Goal: Information Seeking & Learning: Learn about a topic

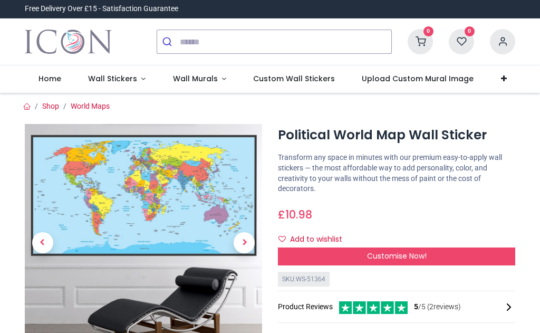
click at [220, 81] on link "Wall Murals" at bounding box center [199, 78] width 81 height 27
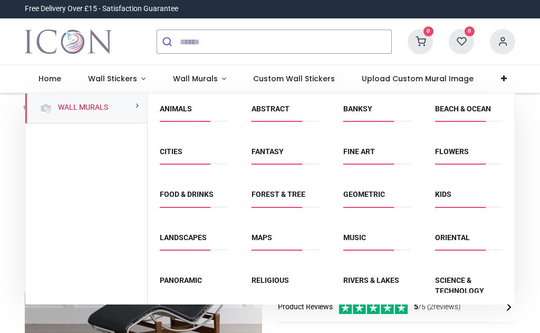
click at [443, 198] on link "Kids" at bounding box center [443, 194] width 16 height 8
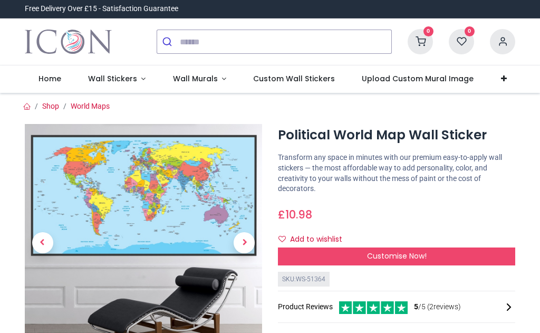
click at [132, 86] on link "Wall Stickers" at bounding box center [116, 78] width 85 height 27
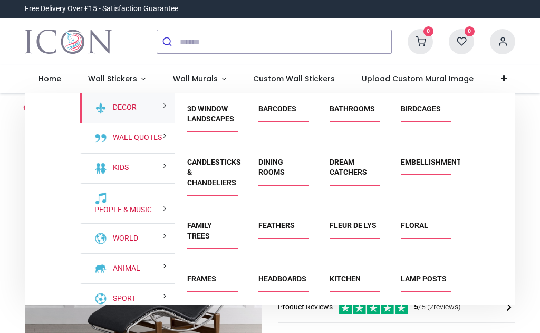
click at [106, 174] on img at bounding box center [100, 168] width 13 height 13
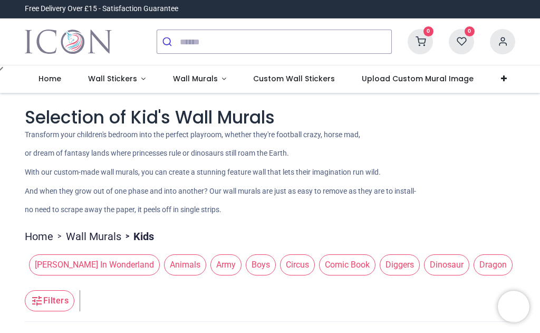
click at [123, 76] on span "Wall Stickers" at bounding box center [112, 78] width 49 height 11
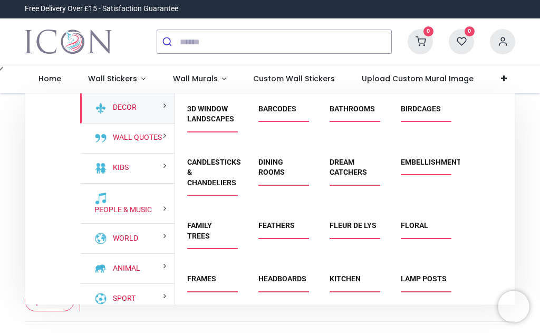
click at [139, 178] on div "Kids" at bounding box center [127, 168] width 94 height 30
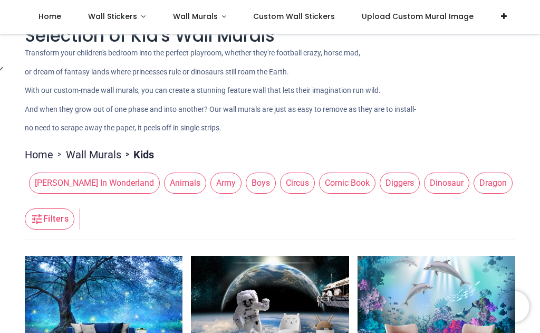
scroll to position [18, 0]
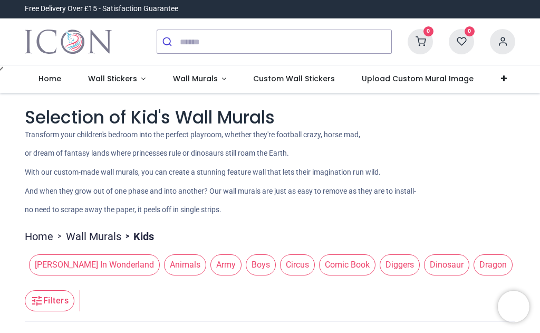
click at [142, 80] on link "Wall Stickers" at bounding box center [116, 78] width 85 height 27
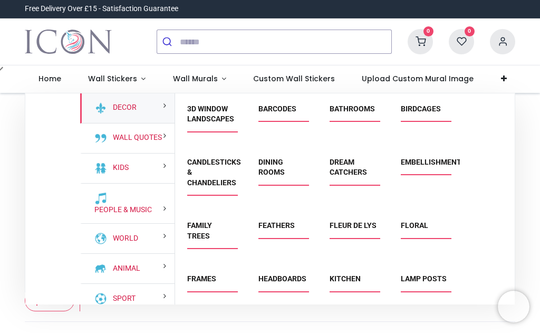
click at [146, 182] on div "Kids" at bounding box center [127, 168] width 94 height 30
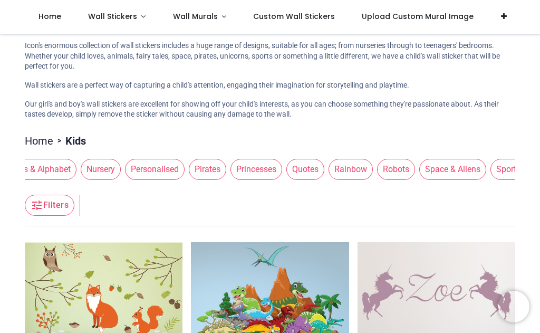
scroll to position [0, 1005]
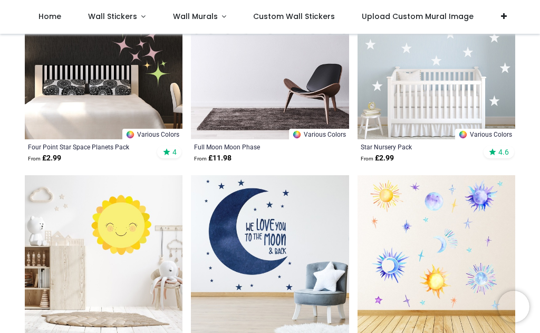
scroll to position [317, 0]
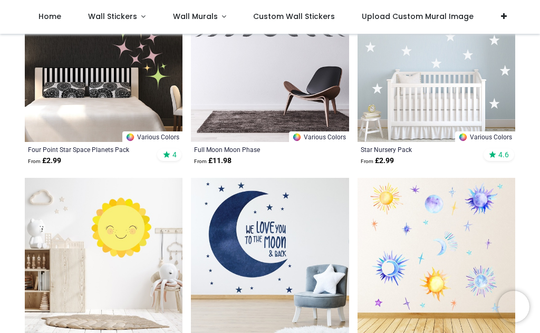
click at [152, 71] on img at bounding box center [104, 63] width 158 height 158
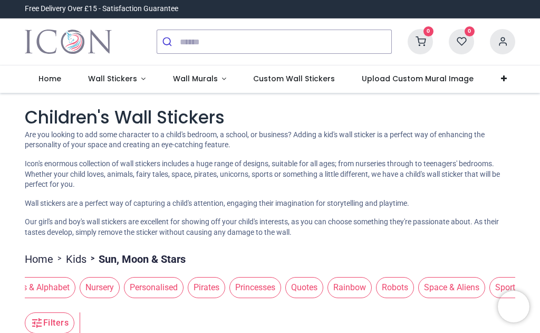
scroll to position [0, 0]
click at [327, 298] on span "Rainbow" at bounding box center [349, 287] width 44 height 21
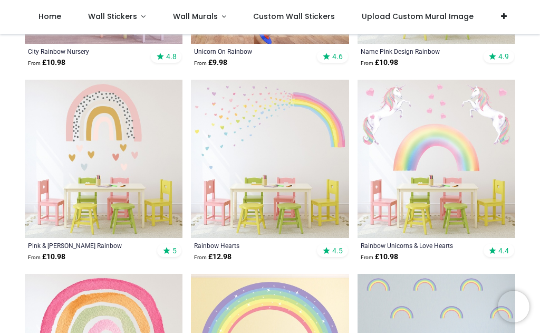
scroll to position [412, 0]
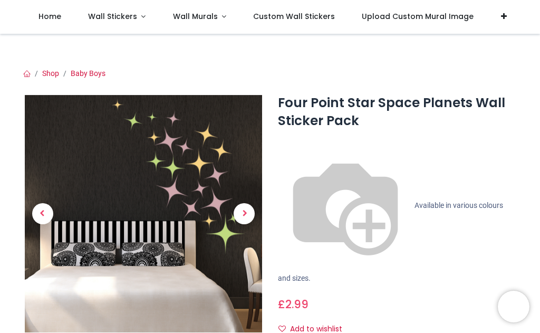
scroll to position [32, 0]
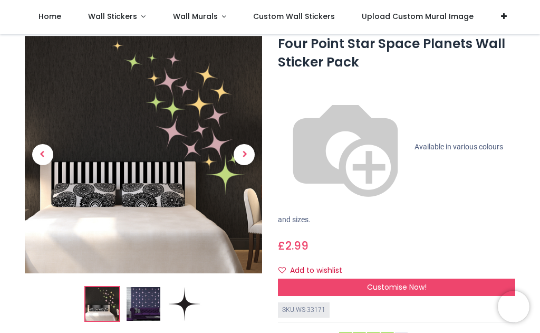
click at [449, 332] on span "4 /5 ( 1 reviews)" at bounding box center [437, 338] width 47 height 11
